Goal: Task Accomplishment & Management: Manage account settings

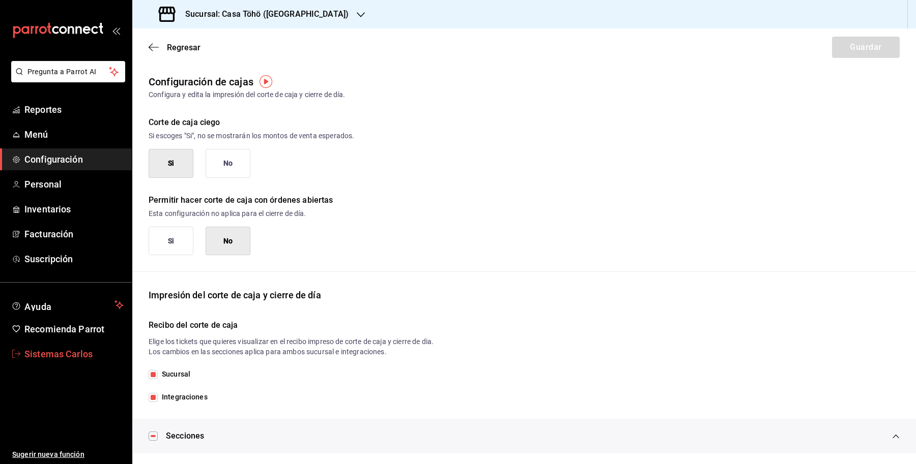
click at [80, 355] on span "Sistemas Carlos" at bounding box center [73, 354] width 99 height 14
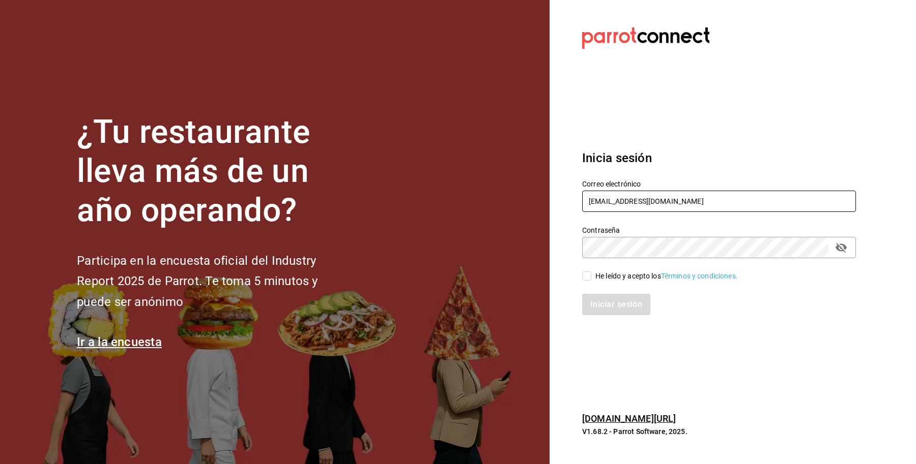
drag, startPoint x: 695, startPoint y: 192, endPoint x: 507, endPoint y: 182, distance: 188.5
click at [507, 182] on div "¿Tu restaurante lleva más de un año operando? Participa en la encuesta oficial …" at bounding box center [458, 232] width 916 height 464
paste input "[EMAIL_ADDRESS]"
type input "[EMAIL_ADDRESS]"
click at [593, 278] on span "He leído y acepto los Términos y condiciones." at bounding box center [664, 276] width 146 height 11
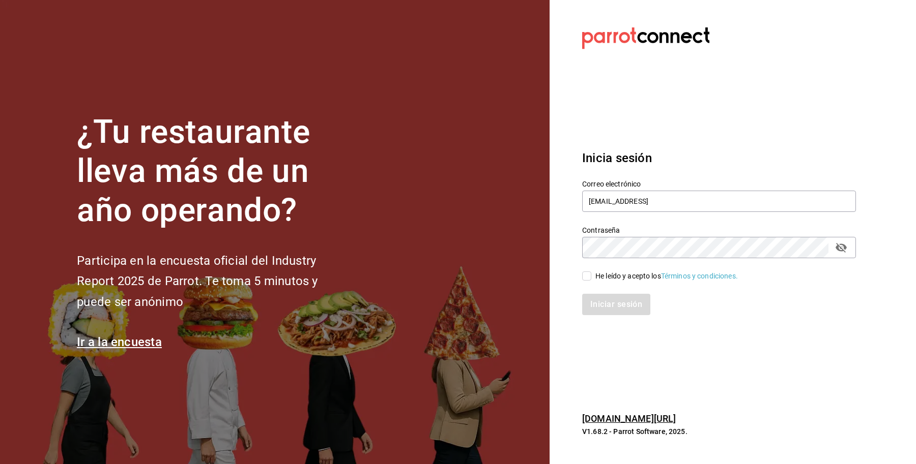
click at [591, 278] on input "He leído y acepto los Términos y condiciones." at bounding box center [586, 276] width 9 height 9
checkbox input "true"
click at [604, 311] on button "Iniciar sesión" at bounding box center [616, 304] width 69 height 21
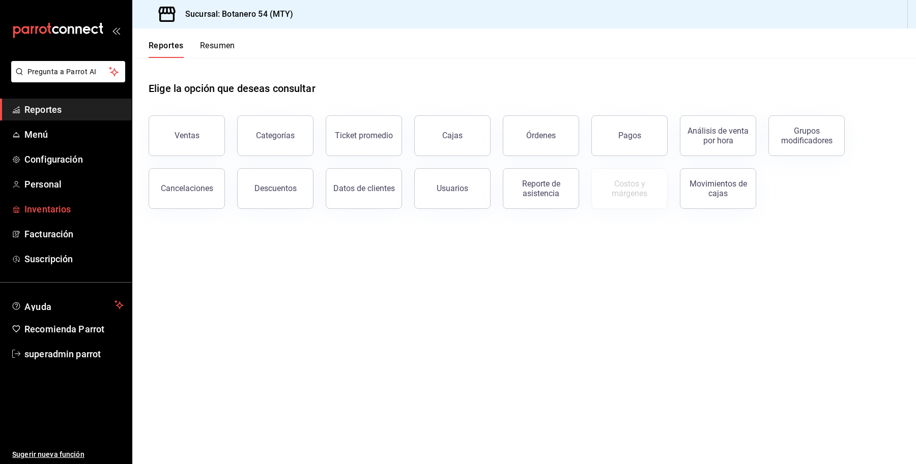
click at [45, 198] on link "Inventarios" at bounding box center [66, 209] width 132 height 22
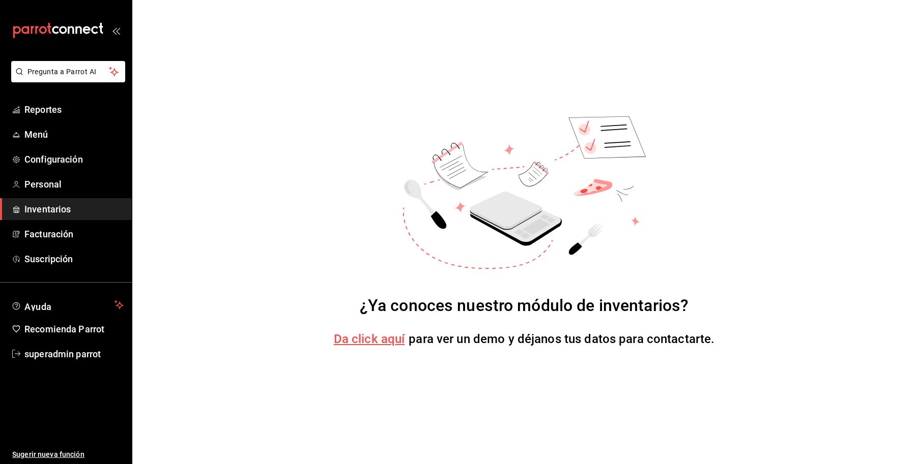
click at [359, 332] on span "Da click aquí" at bounding box center [369, 339] width 71 height 14
